Goal: Book appointment/travel/reservation

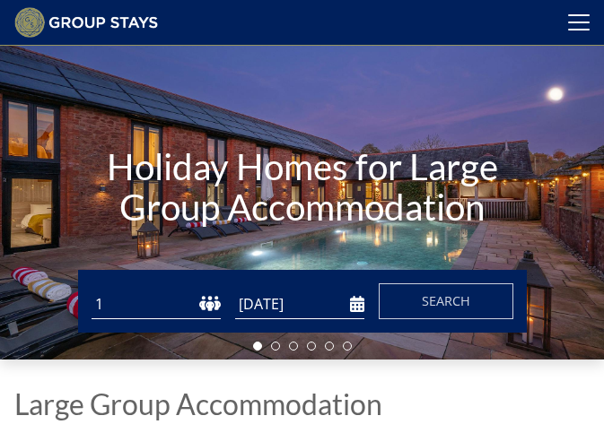
scroll to position [61, 0]
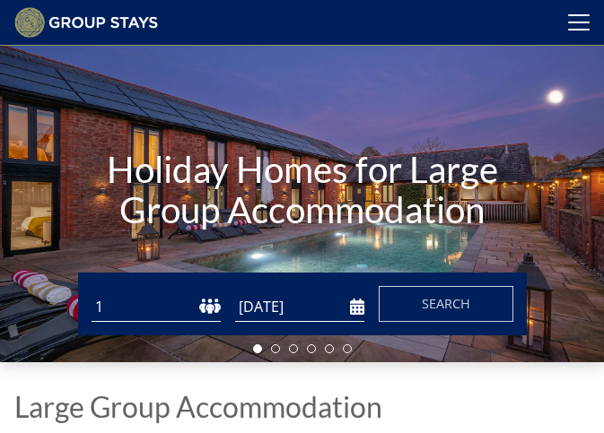
click at [207, 311] on select "1 2 3 4 5 6 7 8 9 10 11 12 13 14 15 16 17 18 19 20 21 22 23 24 25 26 27 28 29 3…" at bounding box center [156, 308] width 129 height 30
select select "29"
click at [92, 300] on select "1 2 3 4 5 6 7 8 9 10 11 12 13 14 15 16 17 18 19 20 21 22 23 24 25 26 27 28 29 3…" at bounding box center [156, 308] width 129 height 30
click at [356, 313] on input "[DATE]" at bounding box center [299, 308] width 129 height 30
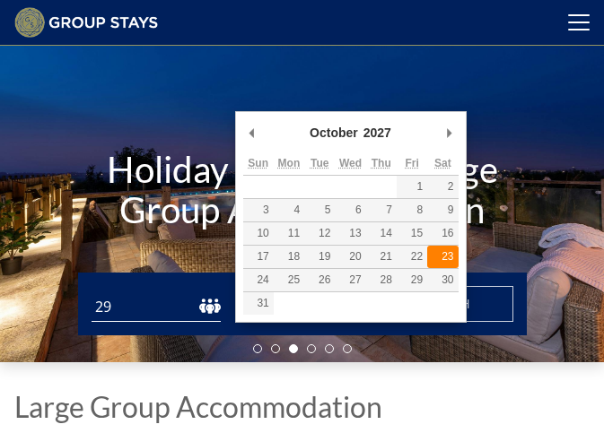
type input "[DATE]"
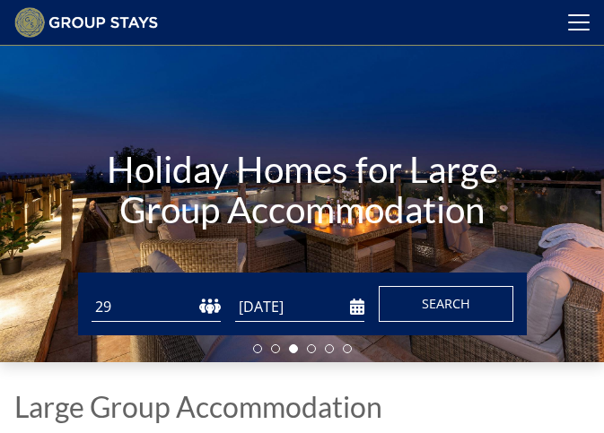
click at [428, 312] on span "Search" at bounding box center [446, 303] width 48 height 17
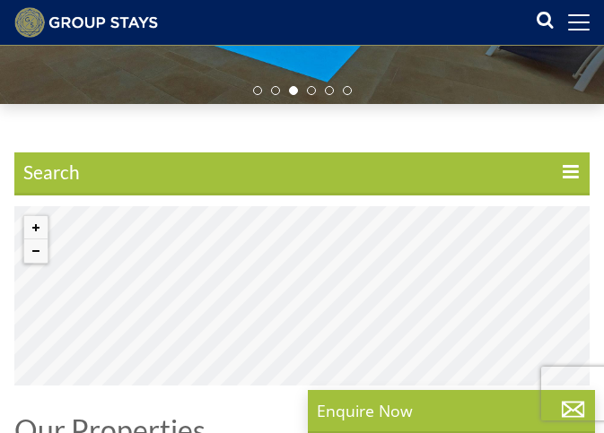
scroll to position [420, 0]
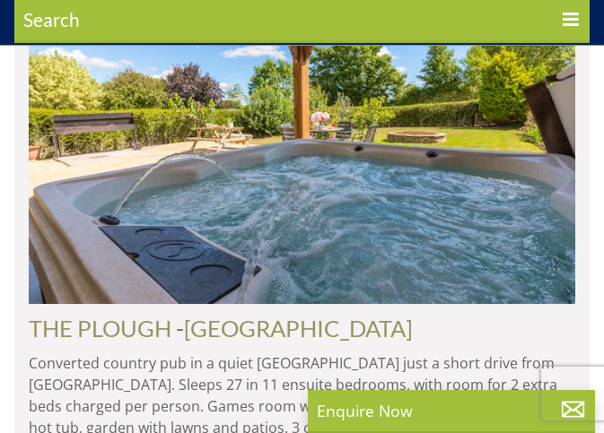
scroll to position [958, 0]
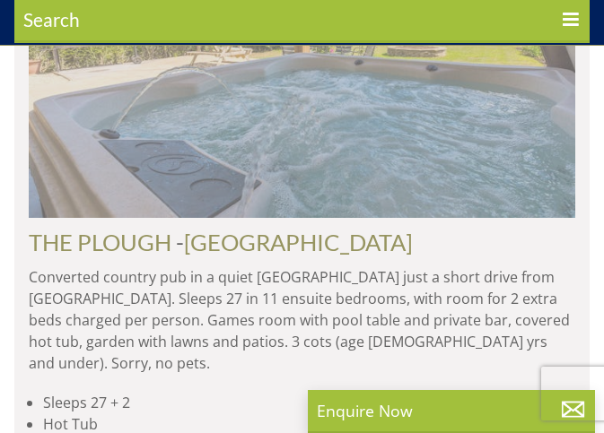
click at [547, 131] on img at bounding box center [302, 41] width 546 height 353
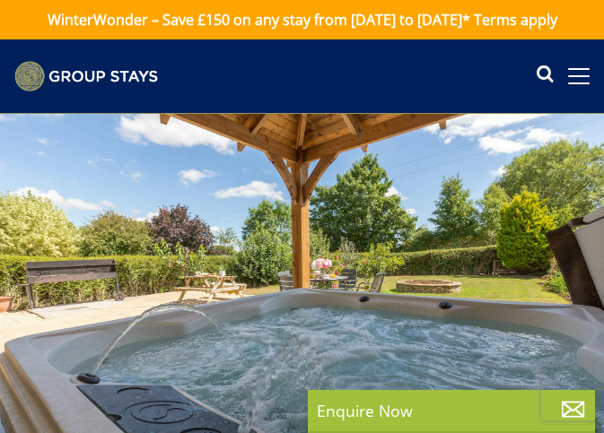
click at [551, 250] on div at bounding box center [302, 283] width 604 height 338
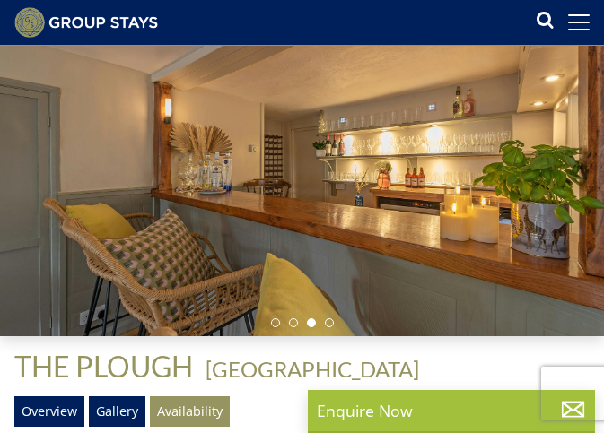
scroll to position [266, 0]
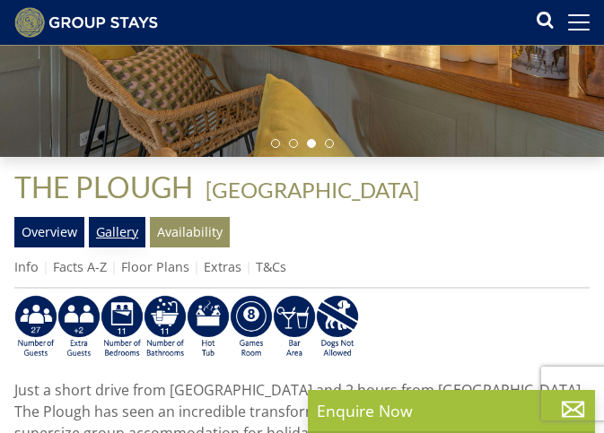
click at [121, 231] on link "Gallery" at bounding box center [117, 232] width 57 height 31
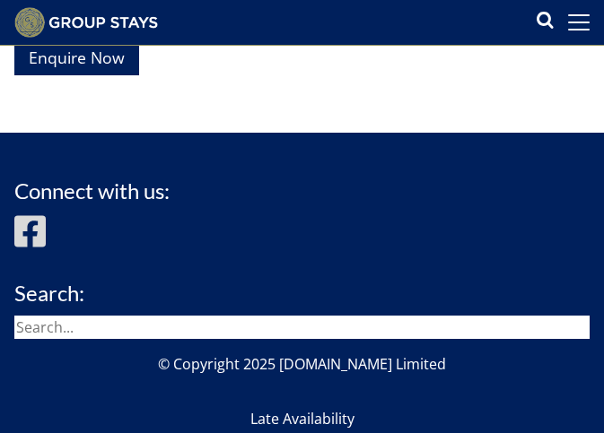
scroll to position [23418, 0]
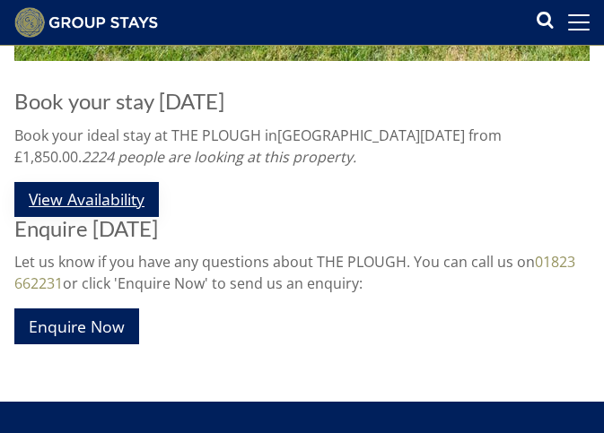
click at [137, 205] on link "View Availability" at bounding box center [86, 199] width 144 height 35
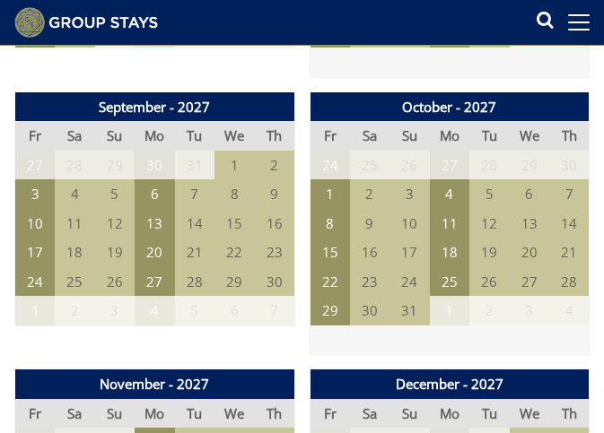
scroll to position [3768, 0]
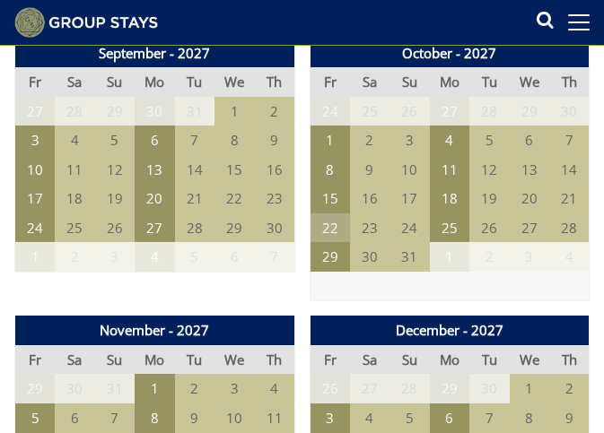
click at [337, 233] on td "22" at bounding box center [330, 229] width 40 height 30
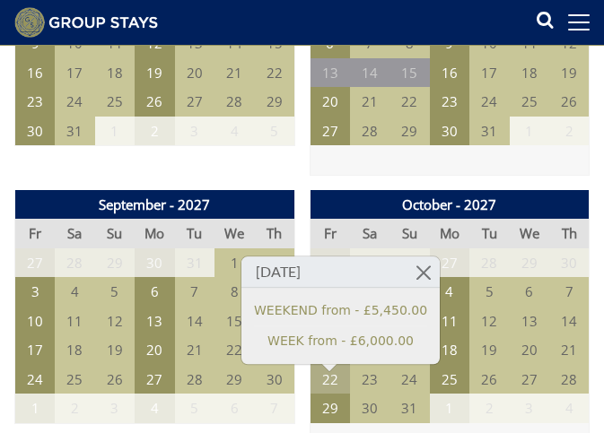
scroll to position [3589, 0]
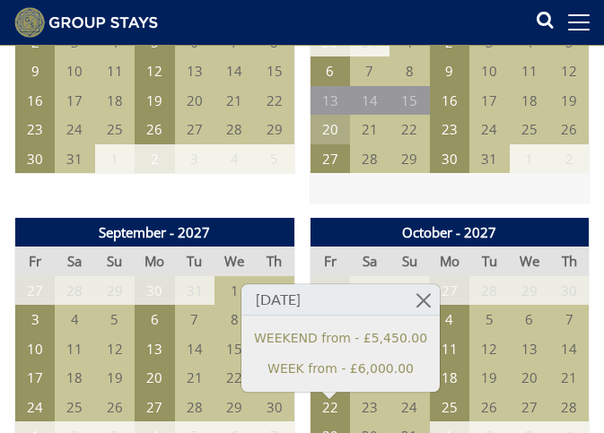
click at [336, 128] on td "20" at bounding box center [330, 130] width 40 height 30
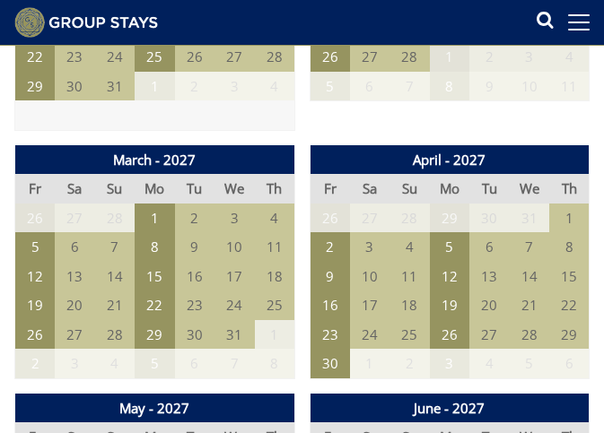
scroll to position [2871, 0]
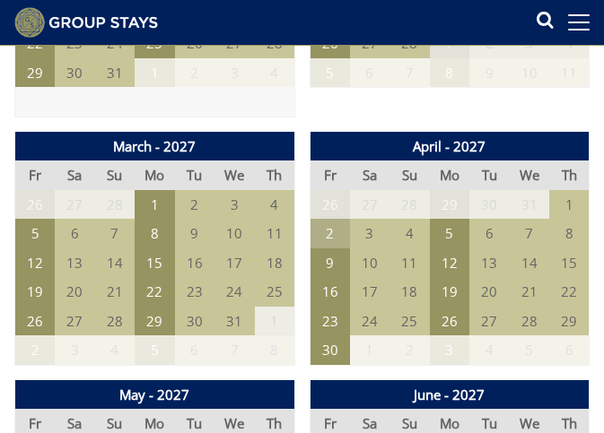
click at [335, 241] on td "2" at bounding box center [330, 234] width 40 height 30
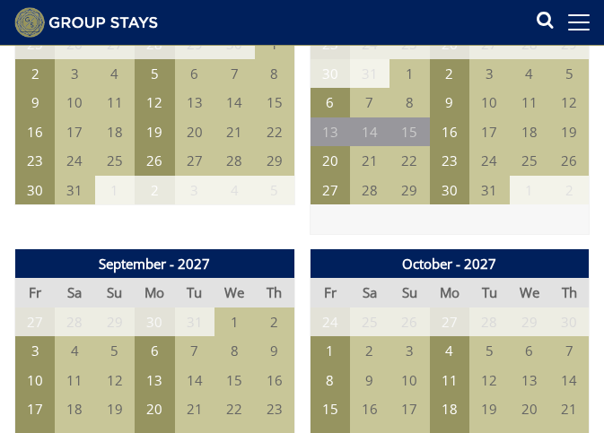
scroll to position [3679, 0]
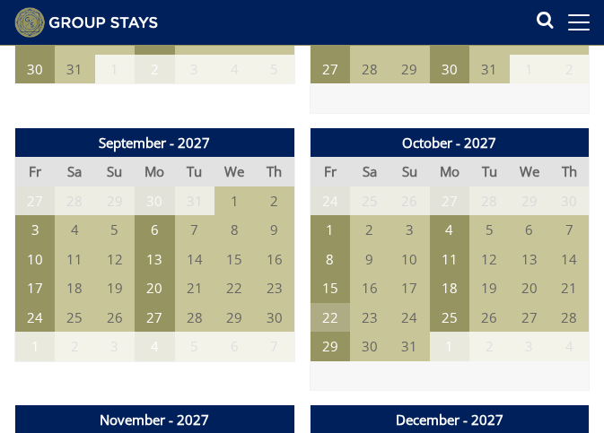
click at [332, 320] on td "22" at bounding box center [330, 318] width 40 height 30
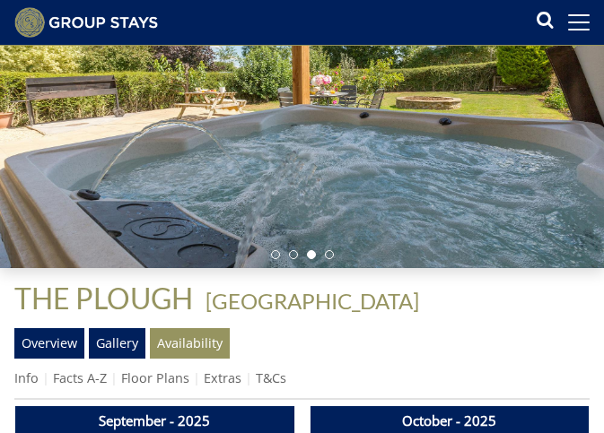
scroll to position [179, 0]
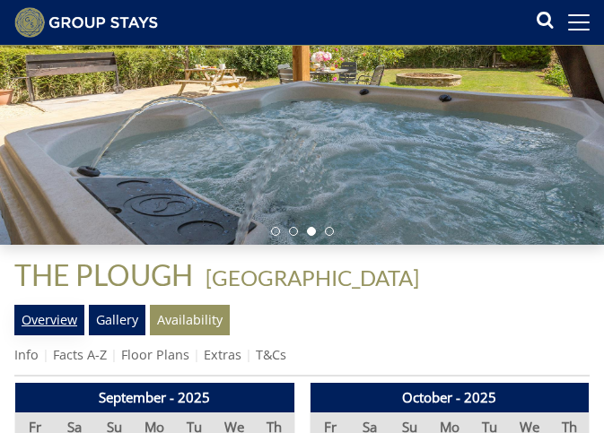
click at [71, 328] on link "Overview" at bounding box center [49, 320] width 70 height 31
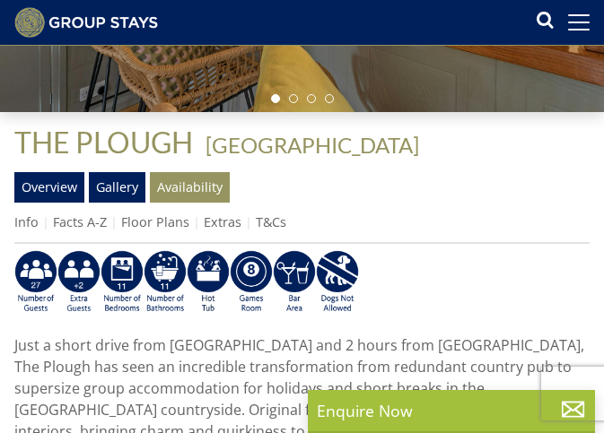
scroll to position [359, 0]
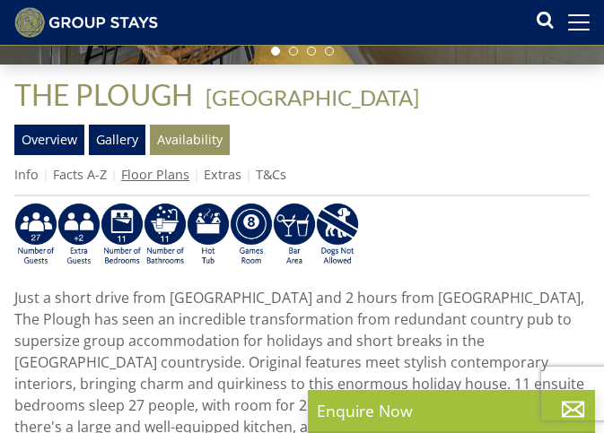
click at [145, 183] on link "Floor Plans" at bounding box center [155, 174] width 68 height 17
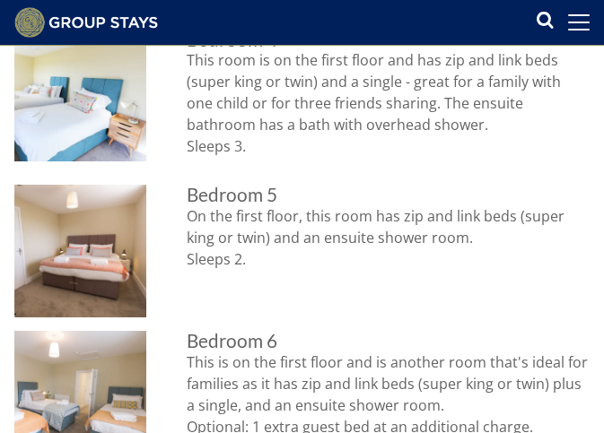
scroll to position [2220, 0]
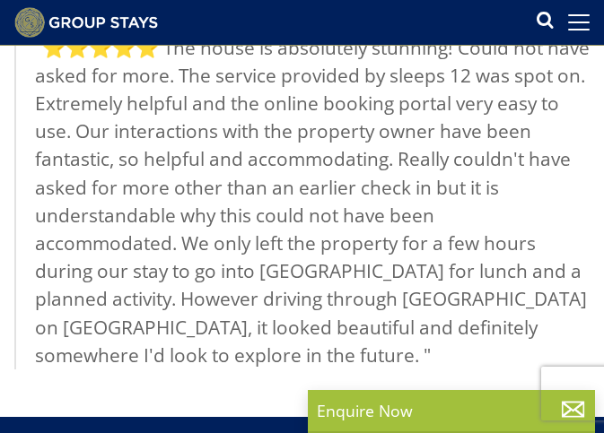
scroll to position [359, 0]
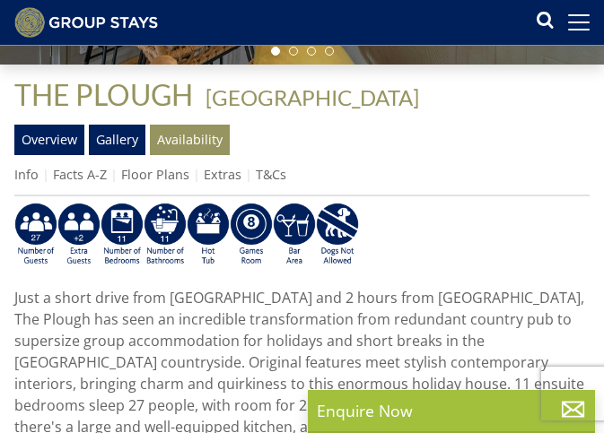
scroll to position [179, 0]
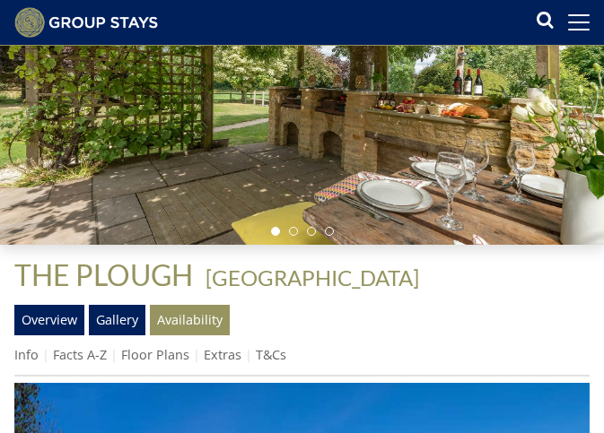
scroll to position [23418, 0]
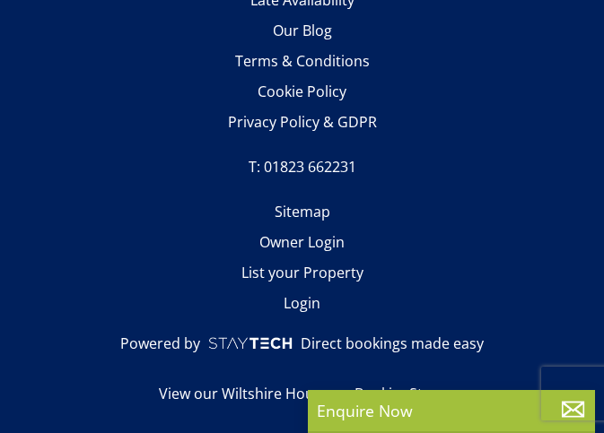
scroll to position [266, 0]
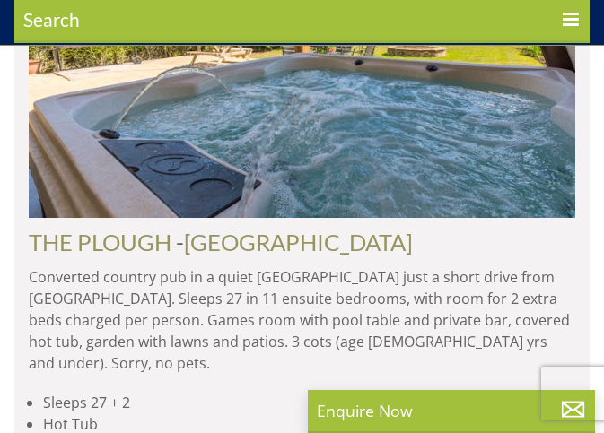
select select "29"
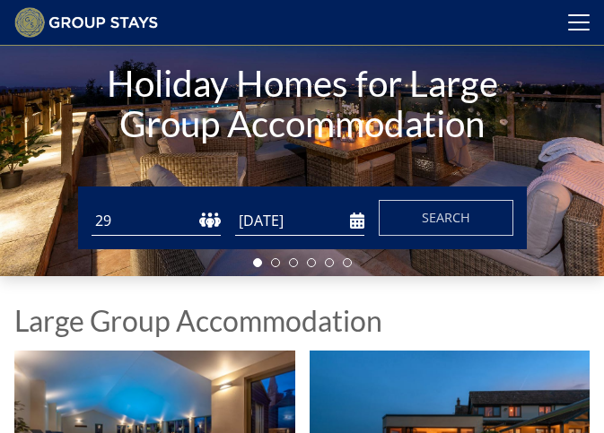
scroll to position [61, 0]
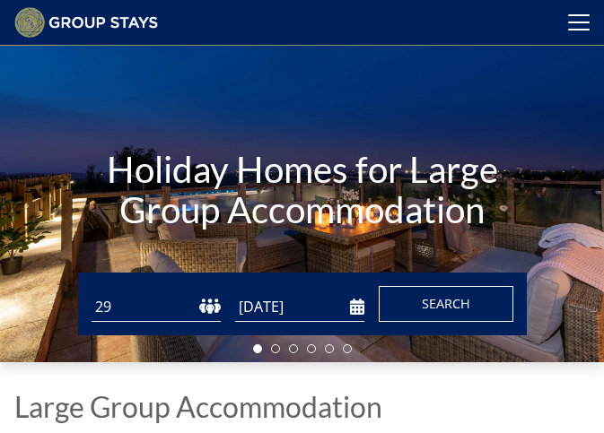
click at [445, 308] on span "Search" at bounding box center [446, 303] width 48 height 17
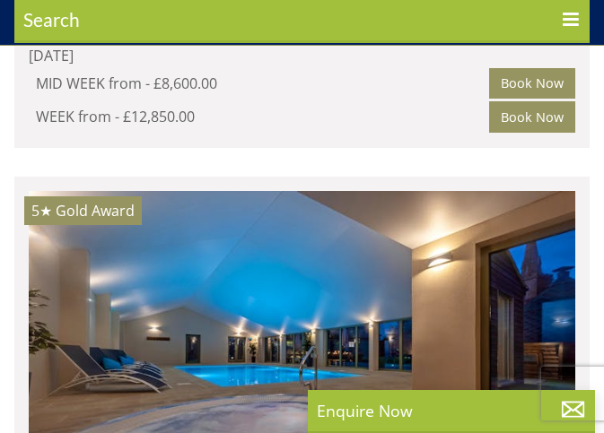
scroll to position [2692, 0]
